Goal: Information Seeking & Learning: Find specific page/section

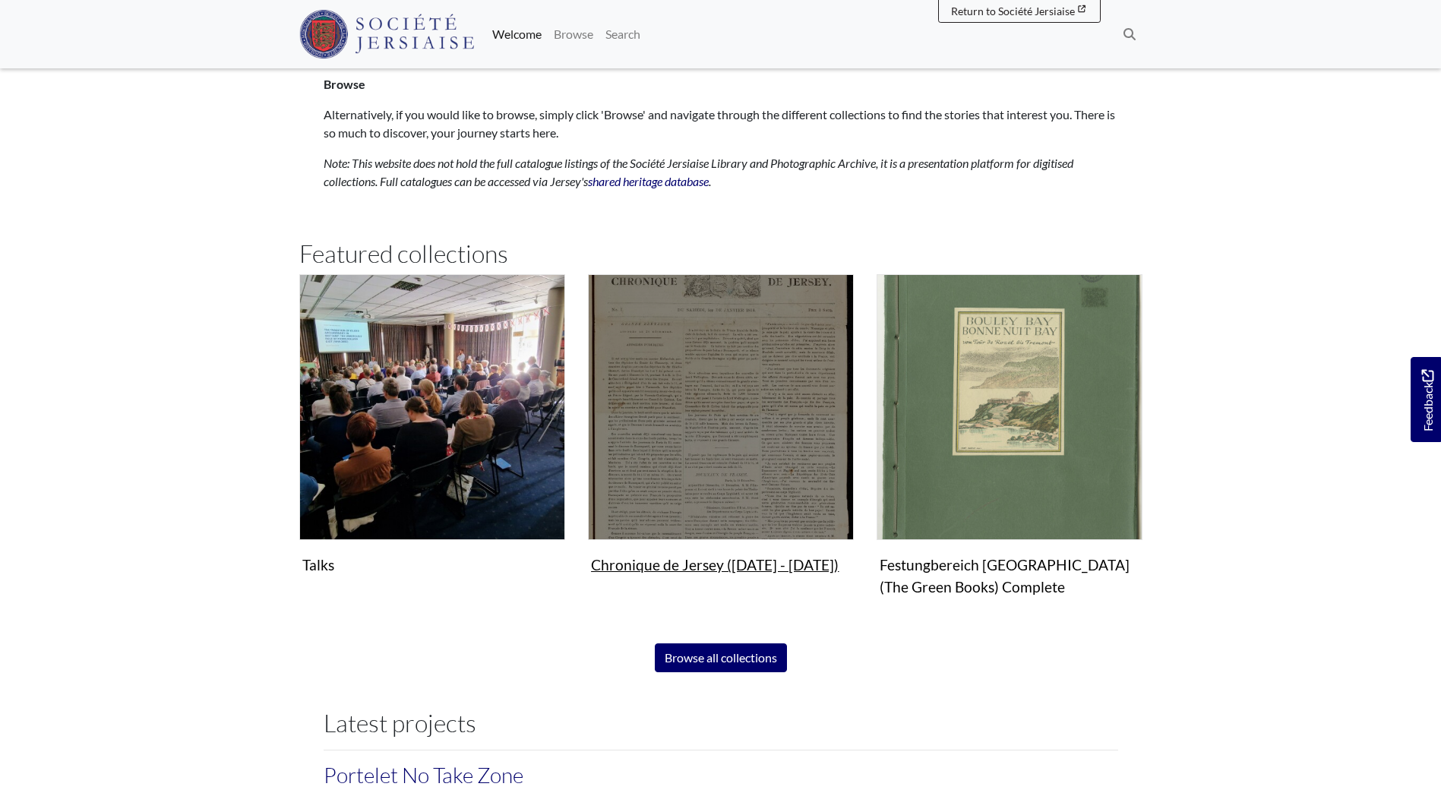
scroll to position [835, 0]
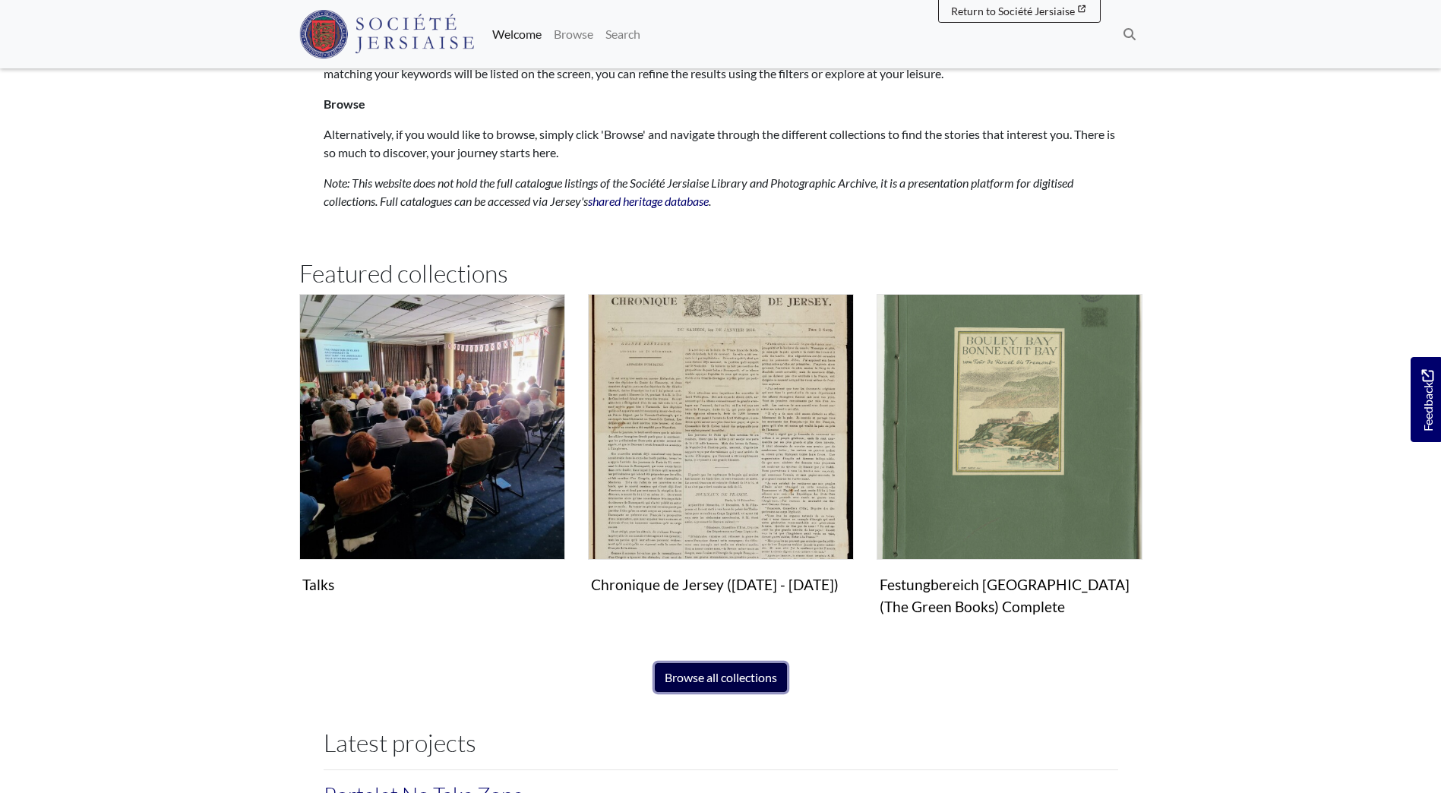
click at [731, 684] on link "Browse all collections" at bounding box center [721, 677] width 132 height 29
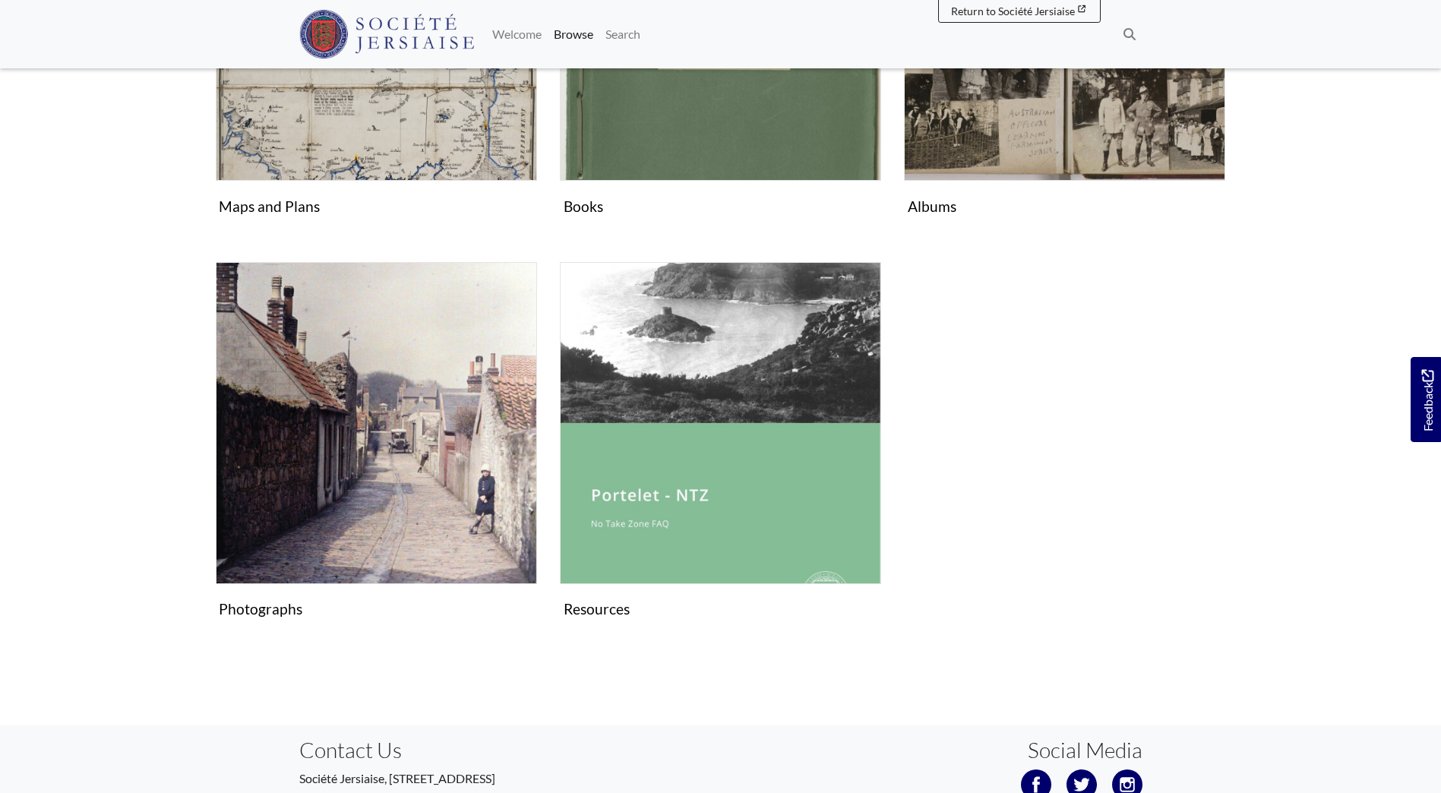
scroll to position [911, 0]
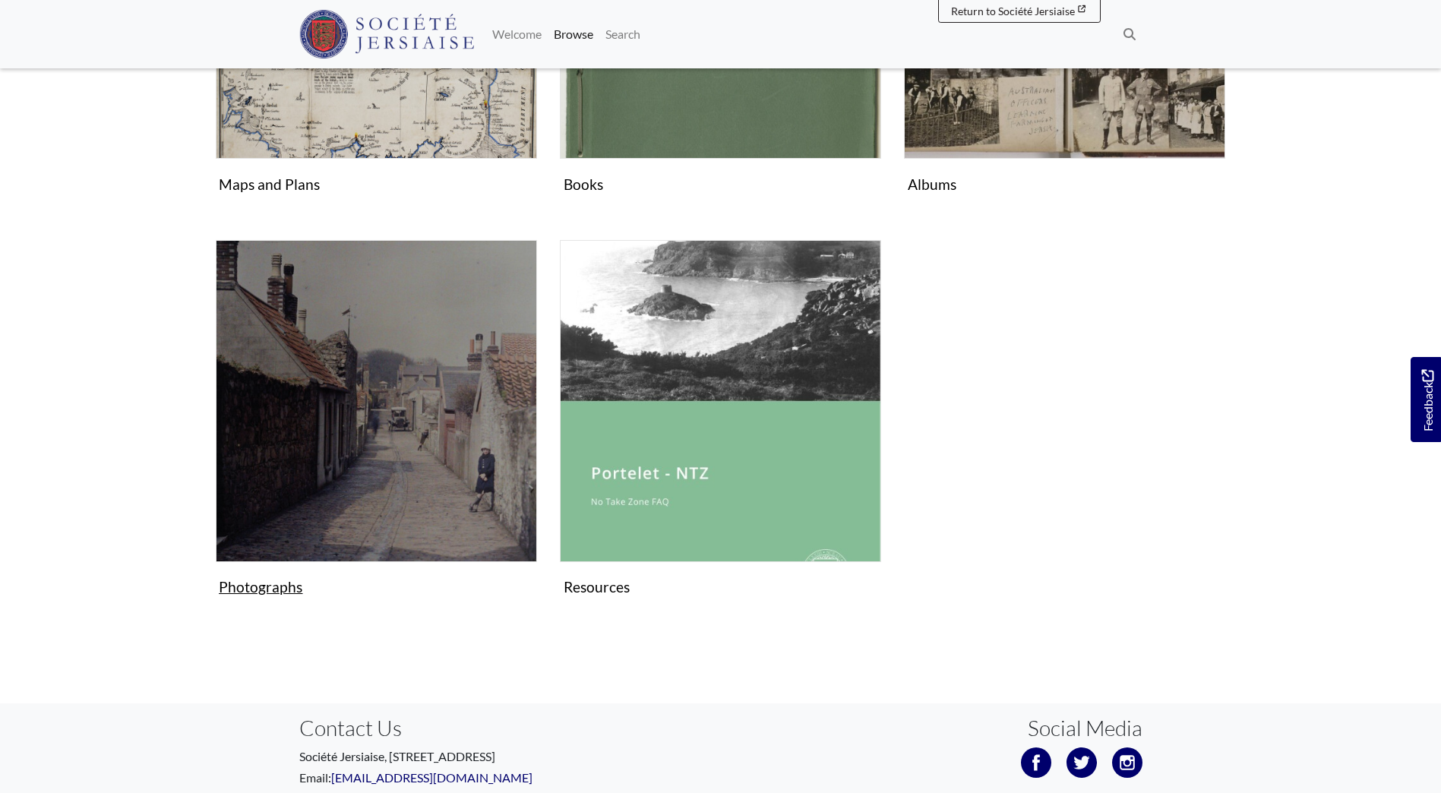
click at [306, 500] on img "Subcollection" at bounding box center [376, 400] width 321 height 321
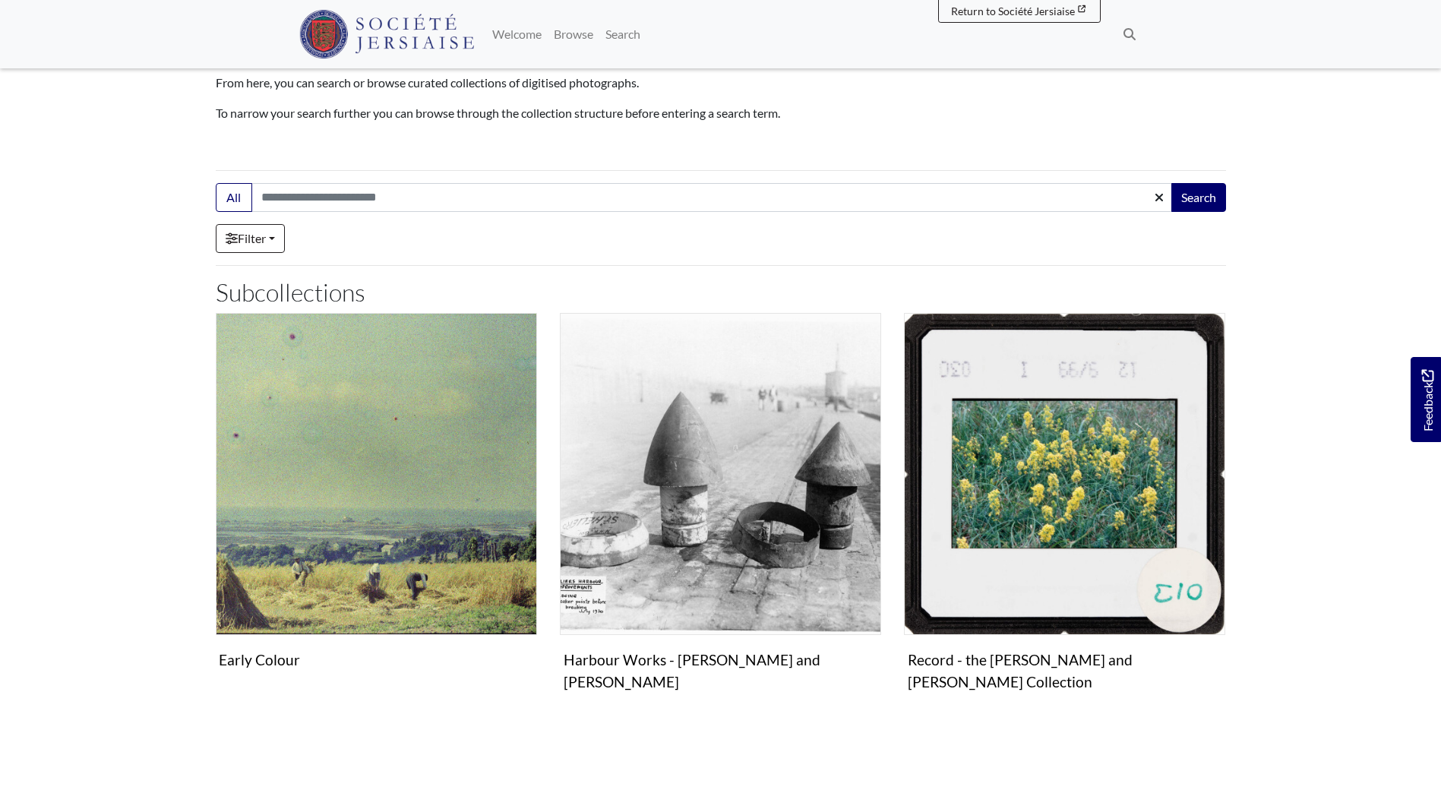
scroll to position [147, 0]
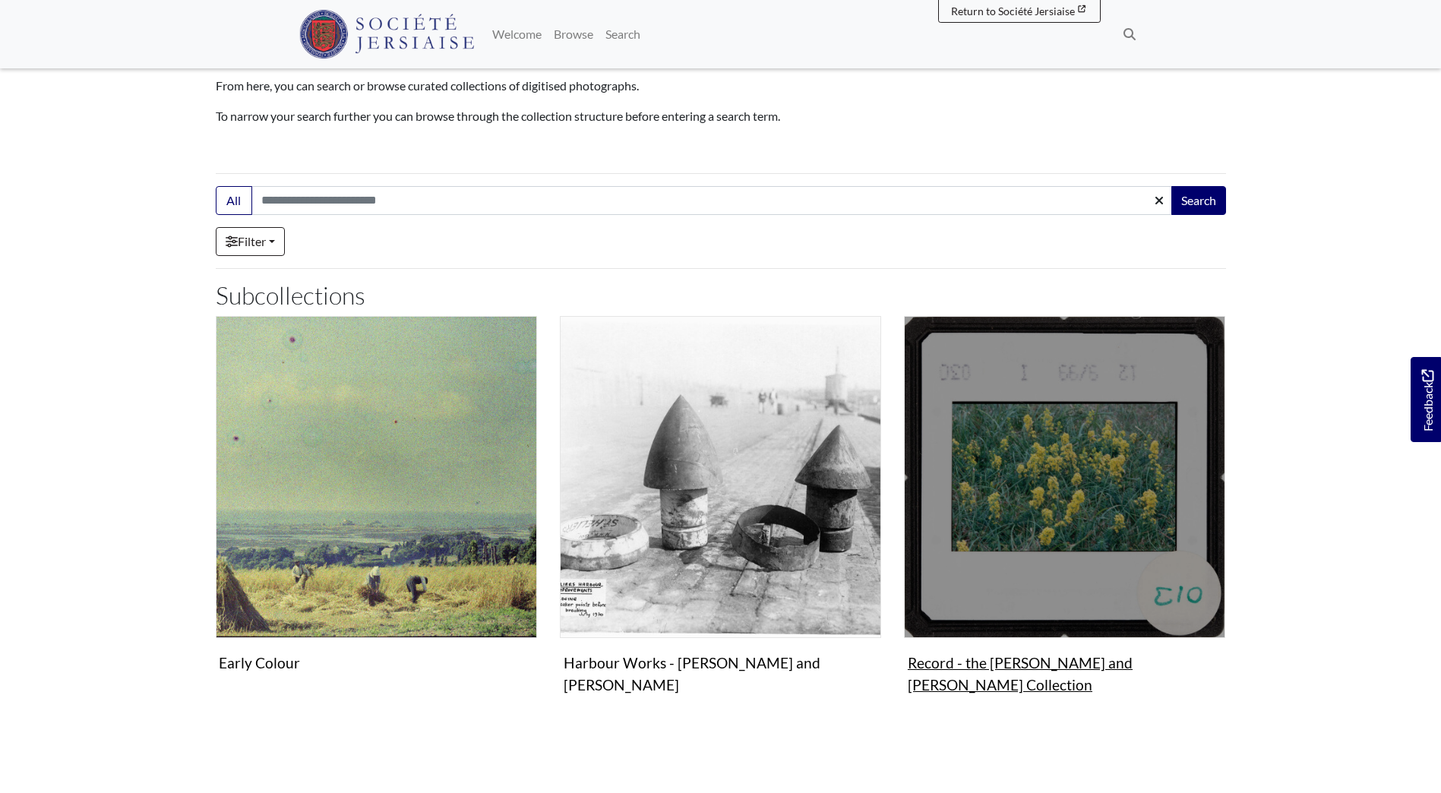
click at [1018, 582] on img "Subcollection" at bounding box center [1064, 476] width 321 height 321
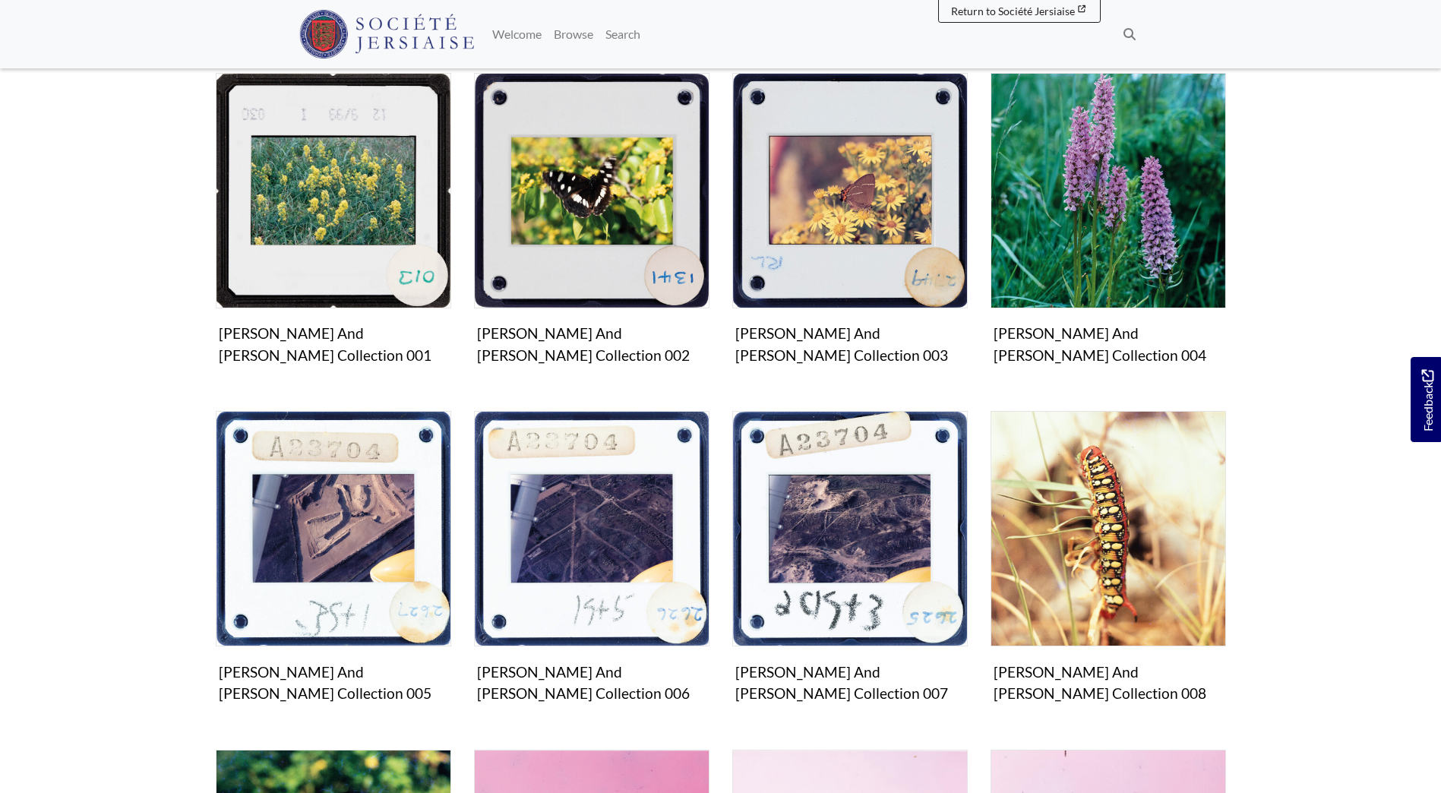
scroll to position [228, 0]
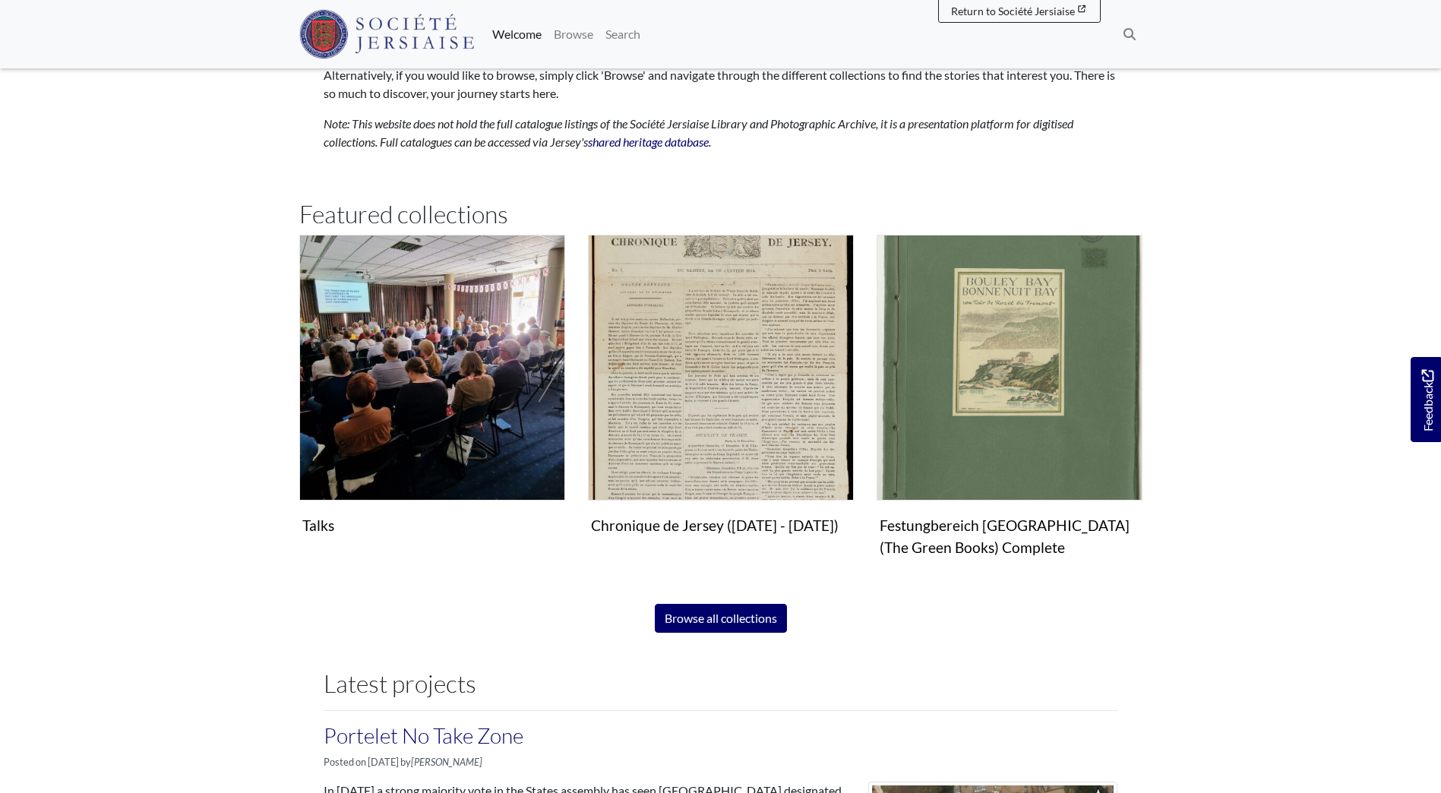
scroll to position [911, 0]
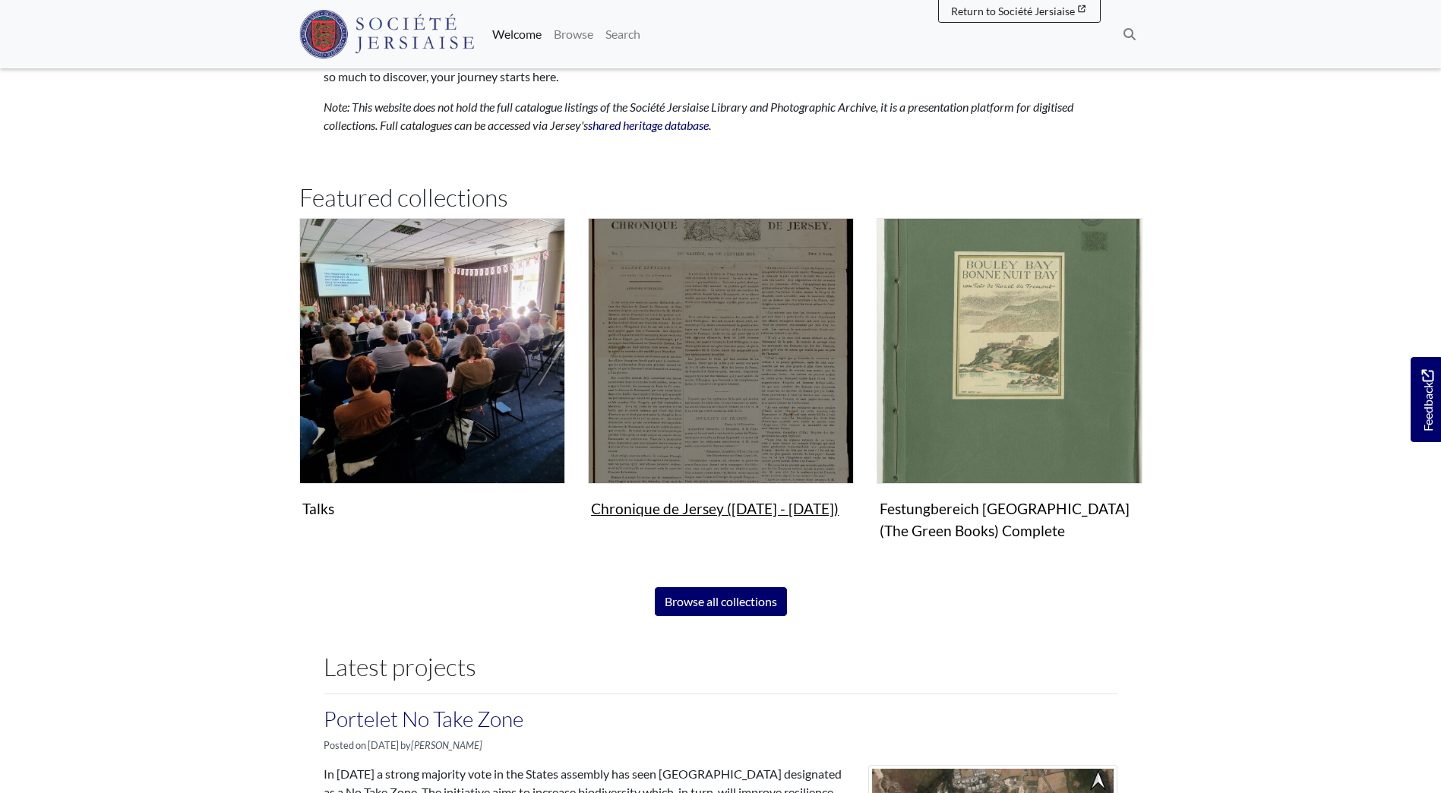
click at [773, 336] on img "Subcollection" at bounding box center [721, 351] width 266 height 266
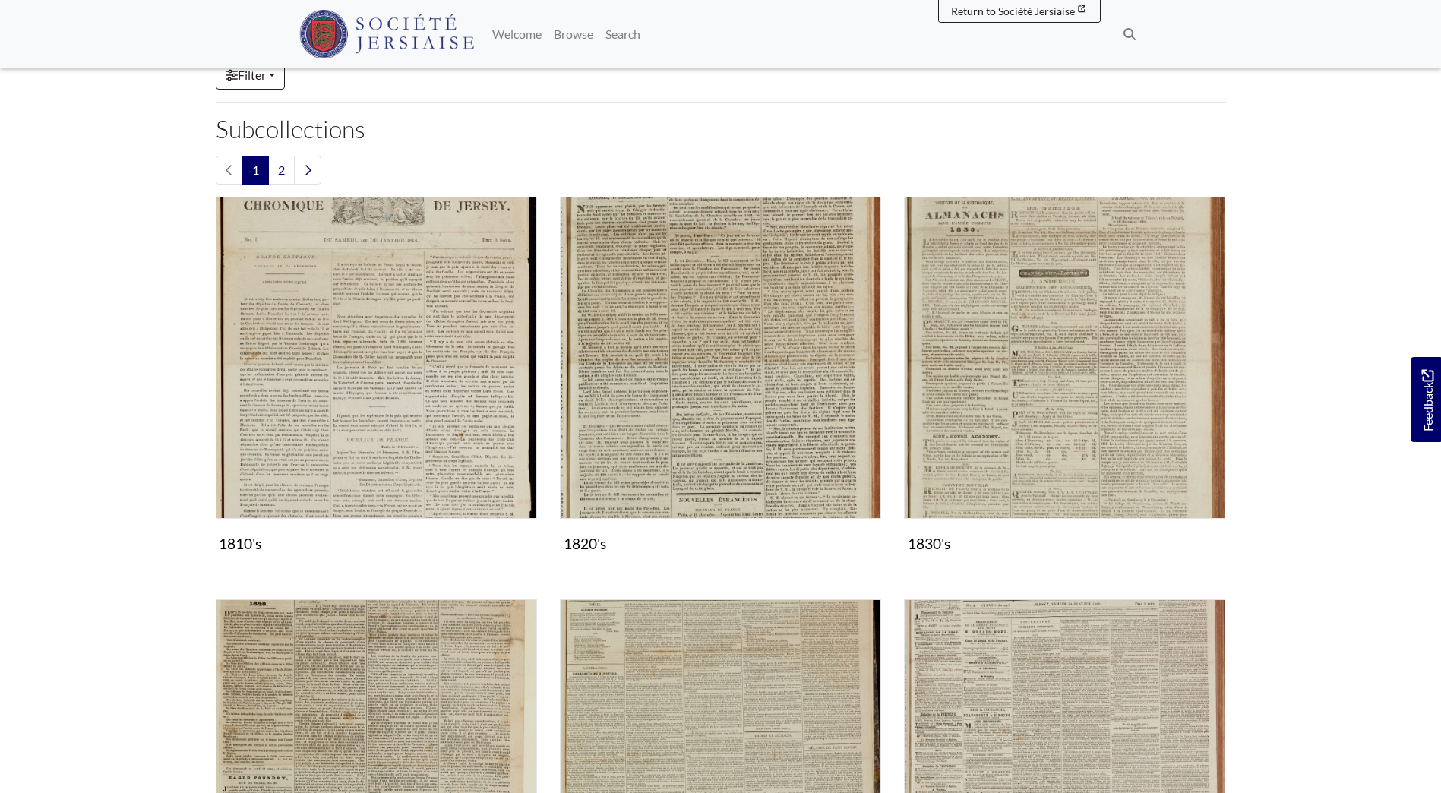
scroll to position [304, 0]
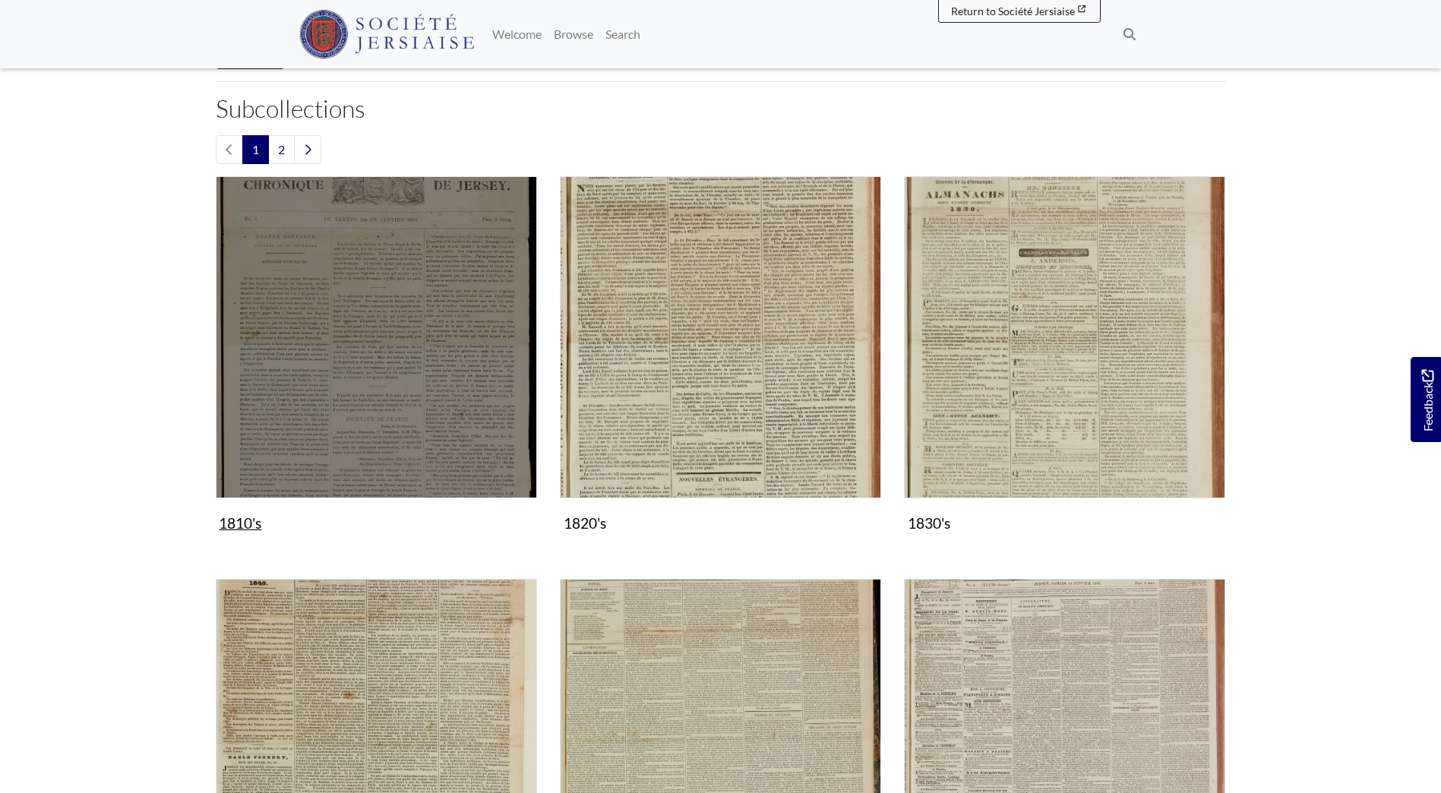
click at [390, 354] on img "Subcollection" at bounding box center [376, 336] width 321 height 321
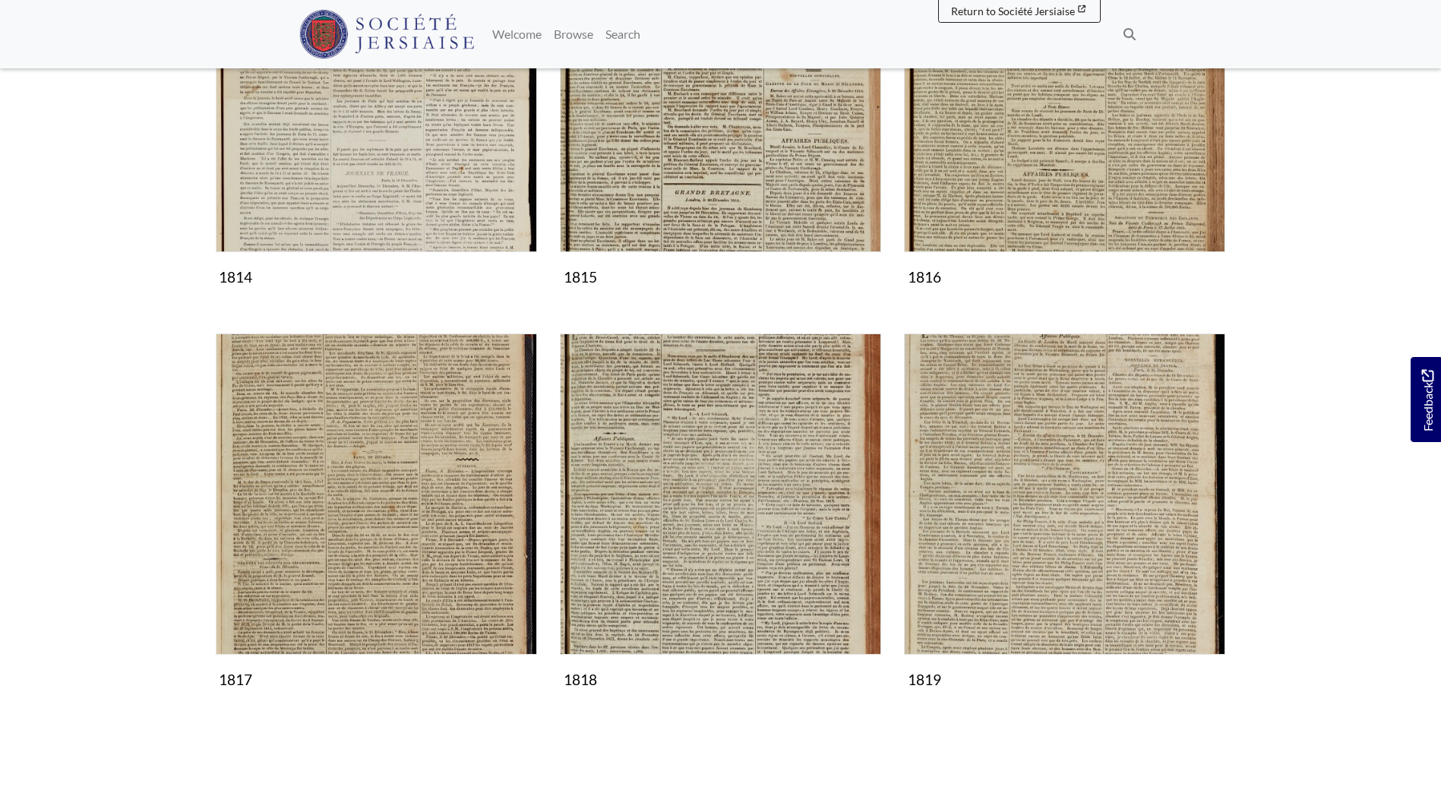
scroll to position [152, 0]
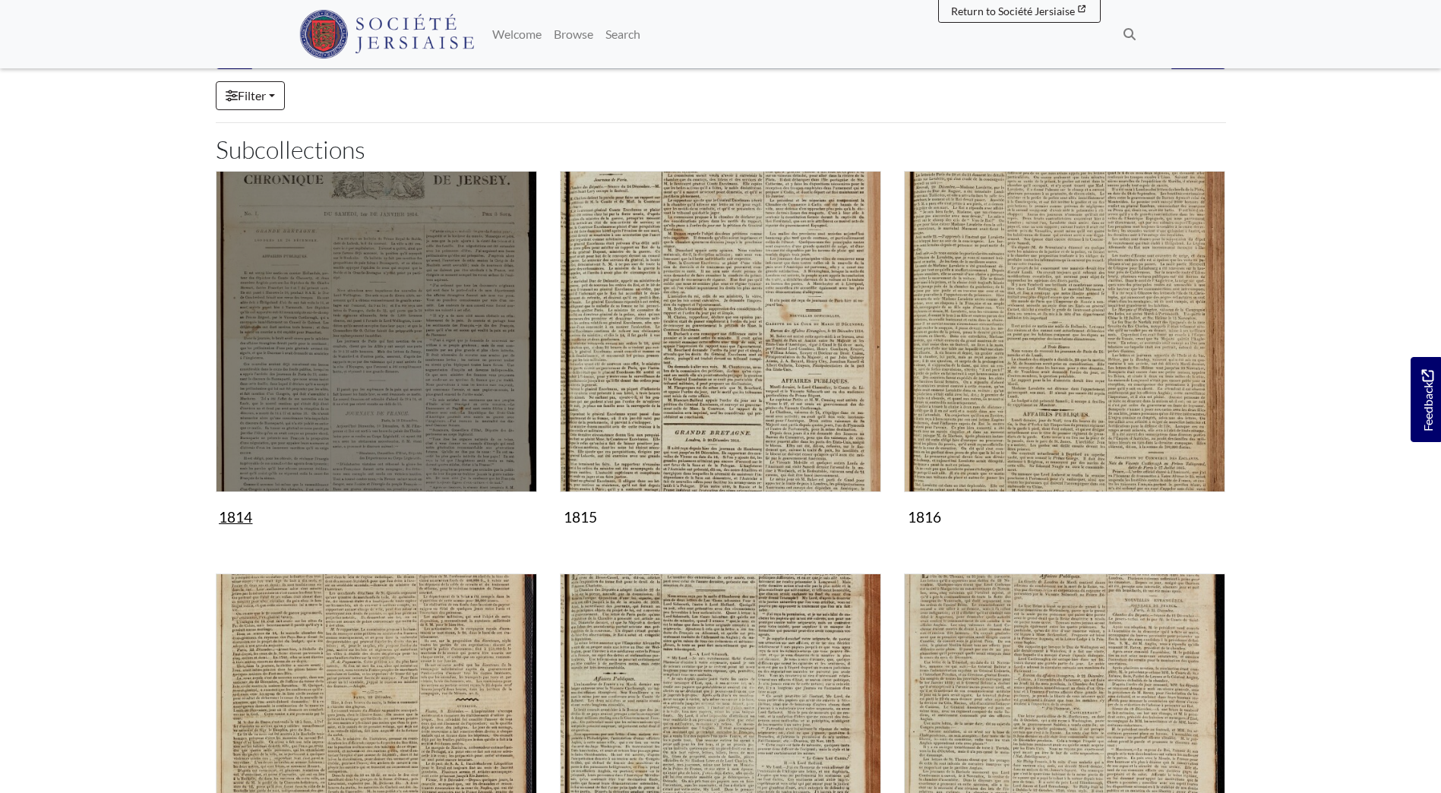
click at [452, 363] on img "Subcollection" at bounding box center [376, 331] width 321 height 321
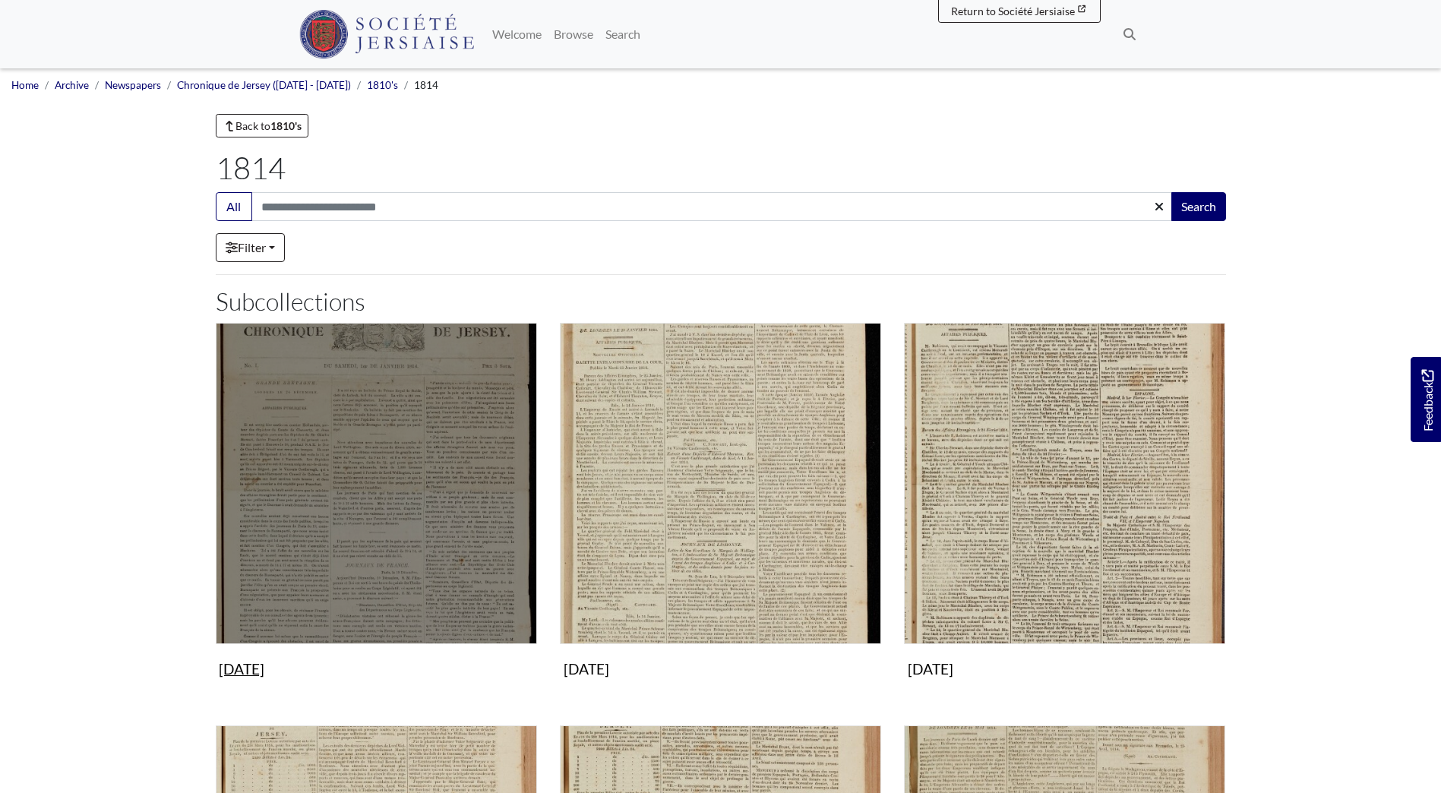
click at [472, 416] on img "Subcollection" at bounding box center [376, 483] width 321 height 321
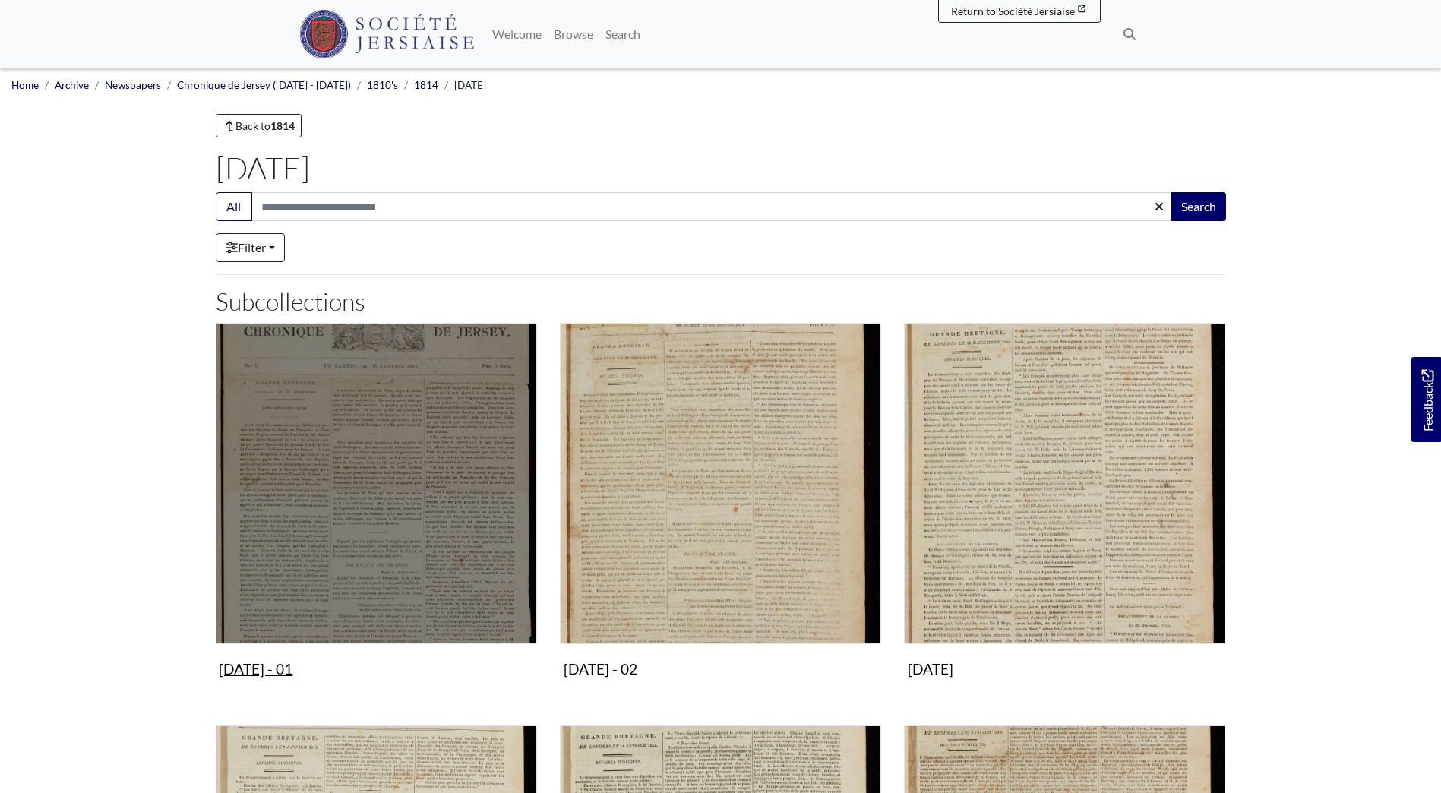
click at [355, 560] on img "Subcollection" at bounding box center [376, 483] width 321 height 321
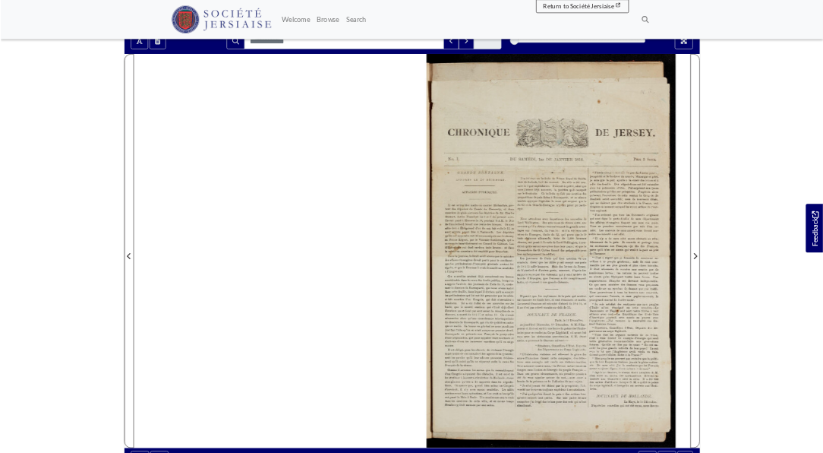
scroll to position [152, 0]
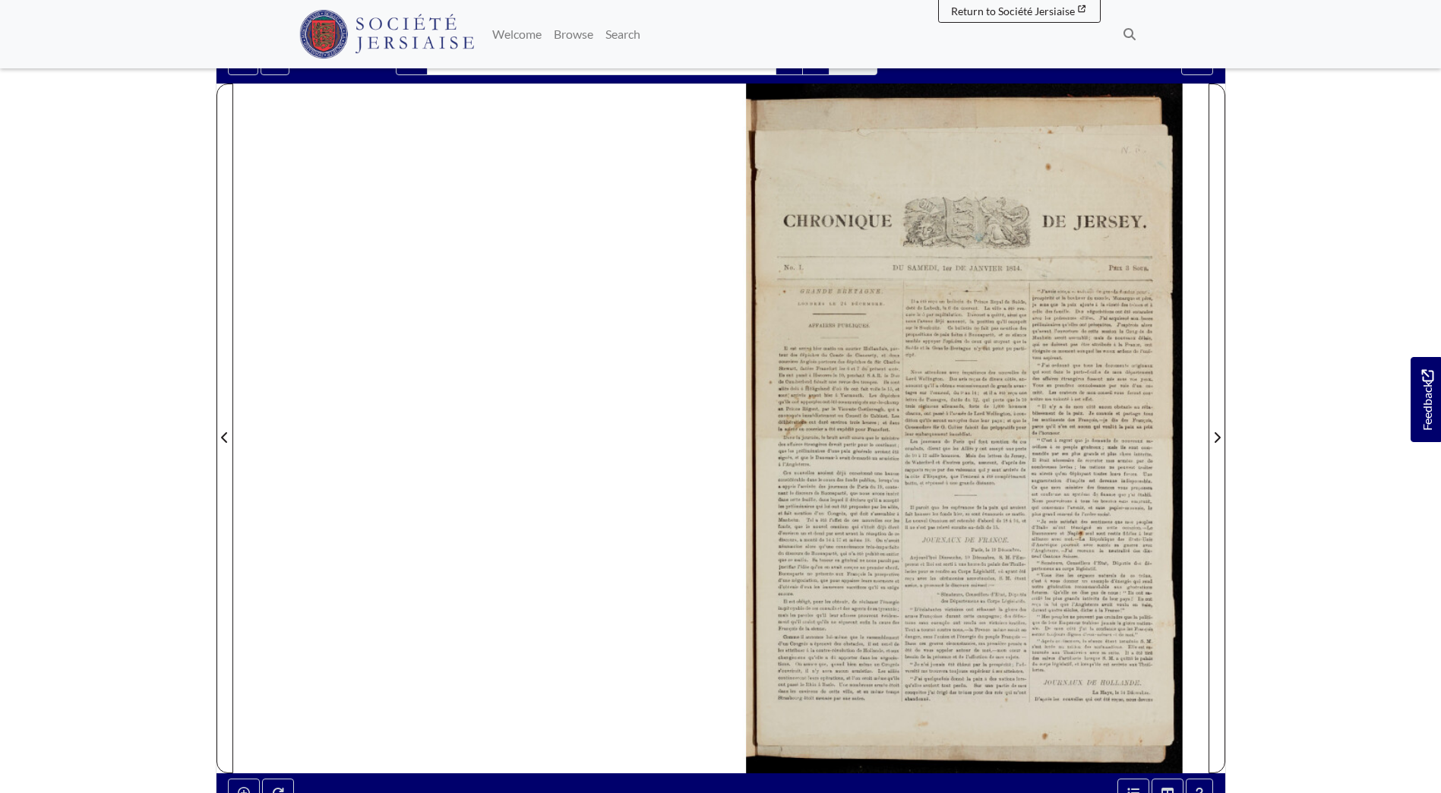
click at [1334, 328] on body "Menu" at bounding box center [720, 494] width 1441 height 1292
